Goal: Consume media (video, audio)

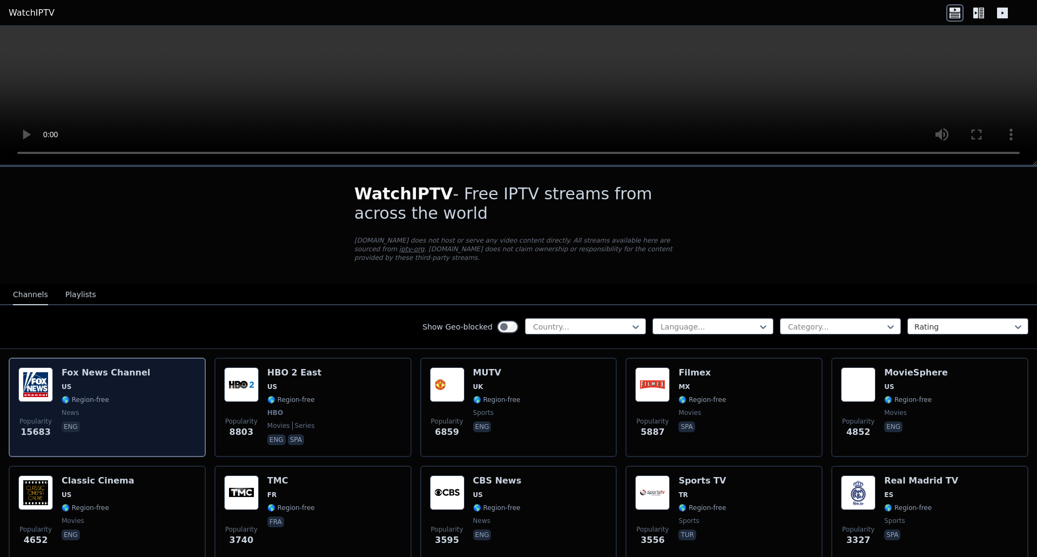
click at [146, 414] on div "Popularity 15683 [PERSON_NAME] US 🌎 Region-free news eng" at bounding box center [107, 407] width 178 height 80
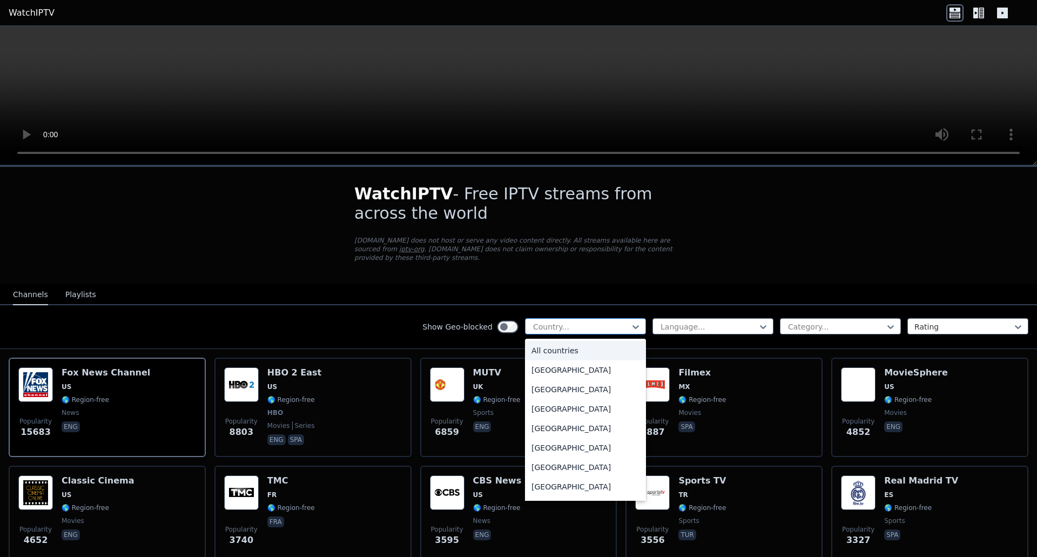
click at [606, 321] on div at bounding box center [581, 326] width 98 height 11
type input "**"
click at [554, 385] on div "[GEOGRAPHIC_DATA]" at bounding box center [585, 389] width 121 height 19
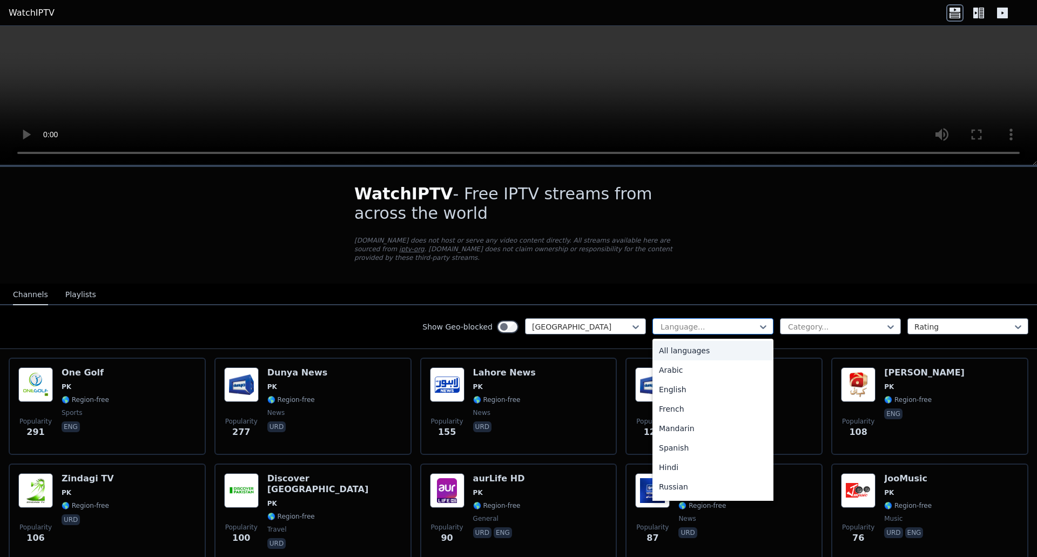
click at [705, 318] on div "Language..." at bounding box center [713, 326] width 121 height 16
click at [683, 373] on div "Urdu" at bounding box center [713, 382] width 121 height 19
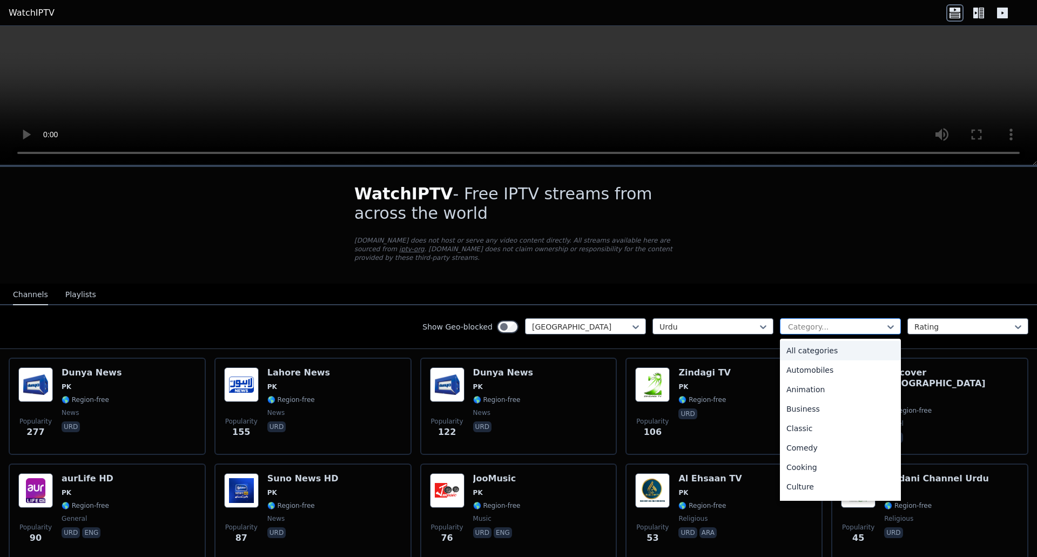
click at [818, 321] on div at bounding box center [836, 326] width 98 height 11
click at [797, 465] on div "Sports" at bounding box center [840, 468] width 121 height 19
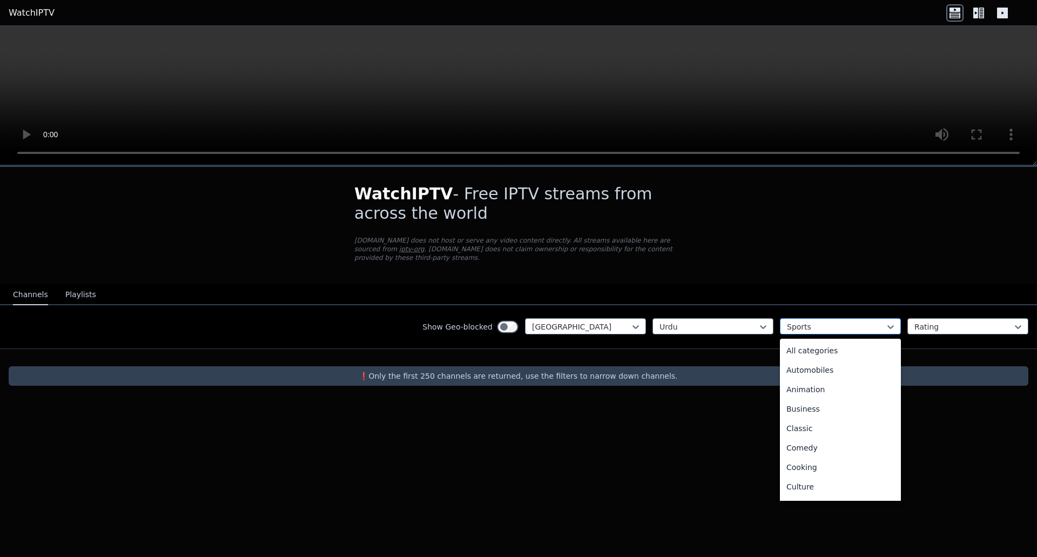
scroll to position [333, 0]
click at [833, 321] on div at bounding box center [836, 326] width 98 height 11
click at [837, 343] on div "All categories" at bounding box center [840, 350] width 121 height 19
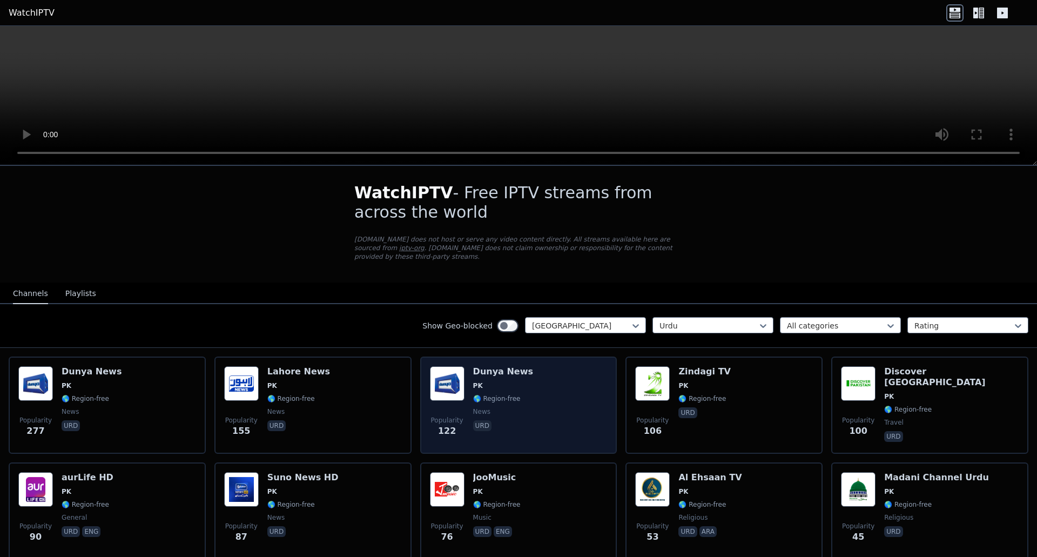
scroll to position [2, 0]
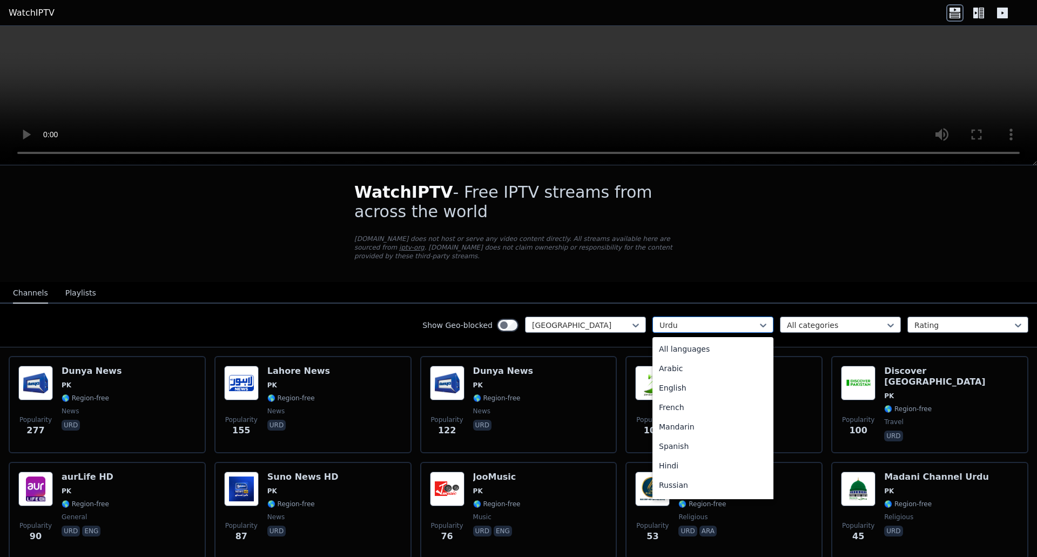
click at [727, 320] on div at bounding box center [709, 325] width 98 height 11
click at [706, 340] on div "All languages" at bounding box center [713, 348] width 121 height 19
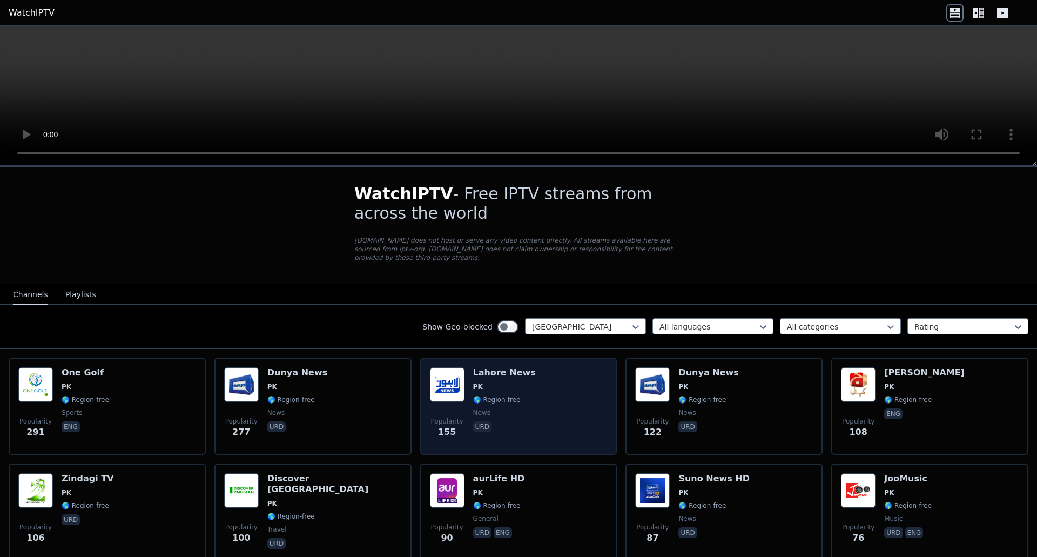
scroll to position [1, 0]
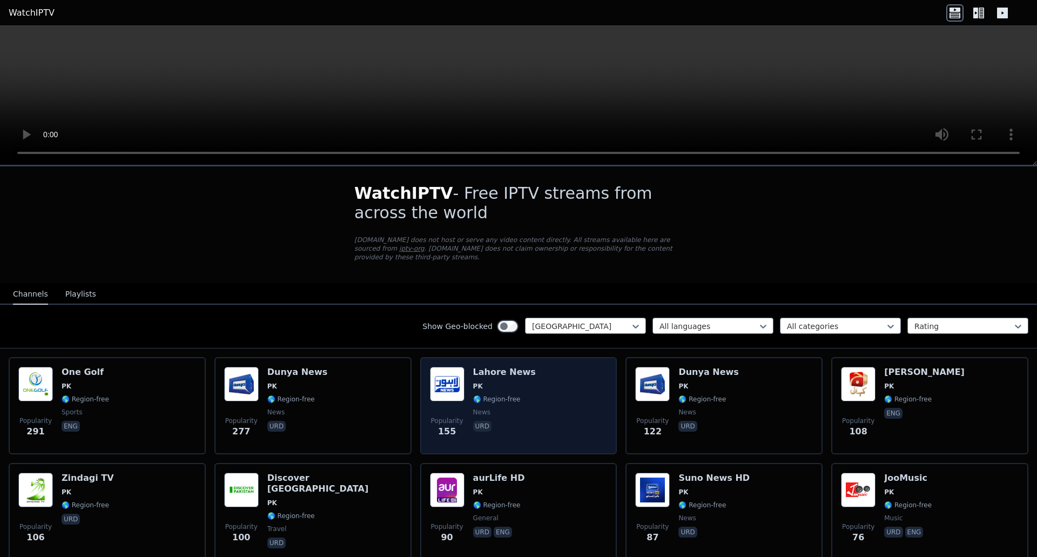
click at [534, 374] on div "Popularity 155 Lahore News PK 🌎 Region-free news urd" at bounding box center [519, 406] width 178 height 78
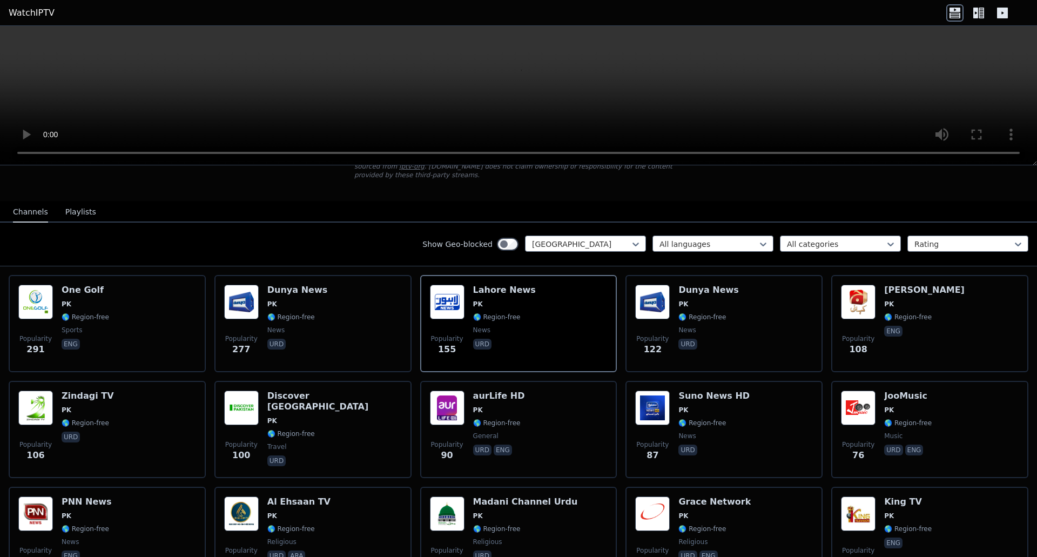
scroll to position [82, 0]
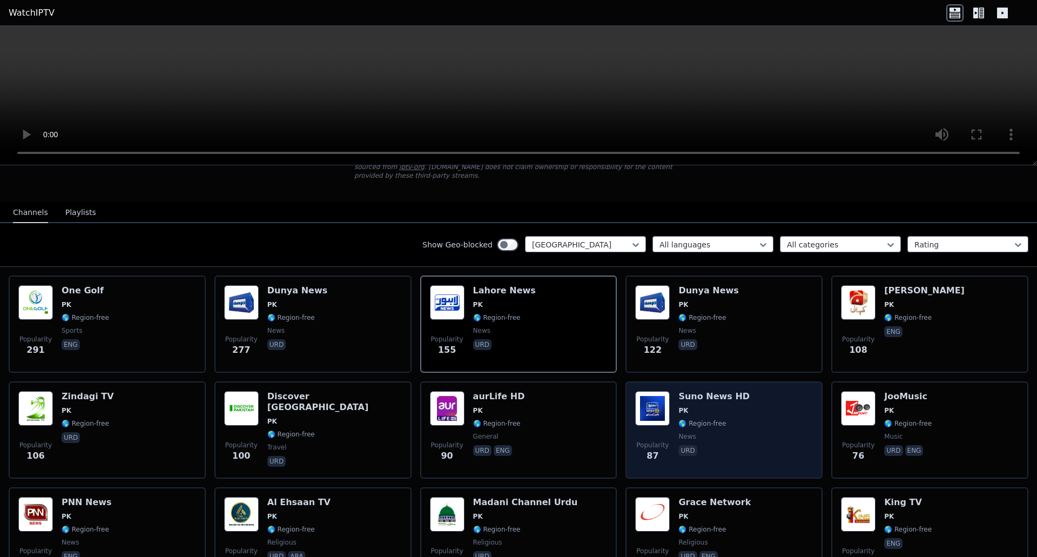
click at [679, 391] on h6 "Suno News HD" at bounding box center [714, 396] width 71 height 11
